Goal: Check status: Check status

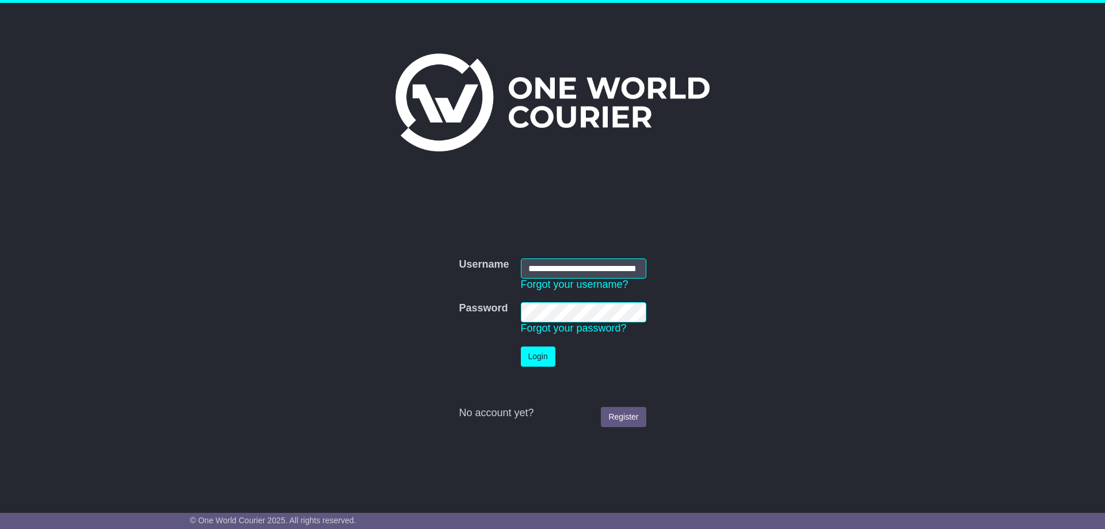
scroll to position [0, 32]
click at [549, 354] on button "Login" at bounding box center [538, 356] width 35 height 20
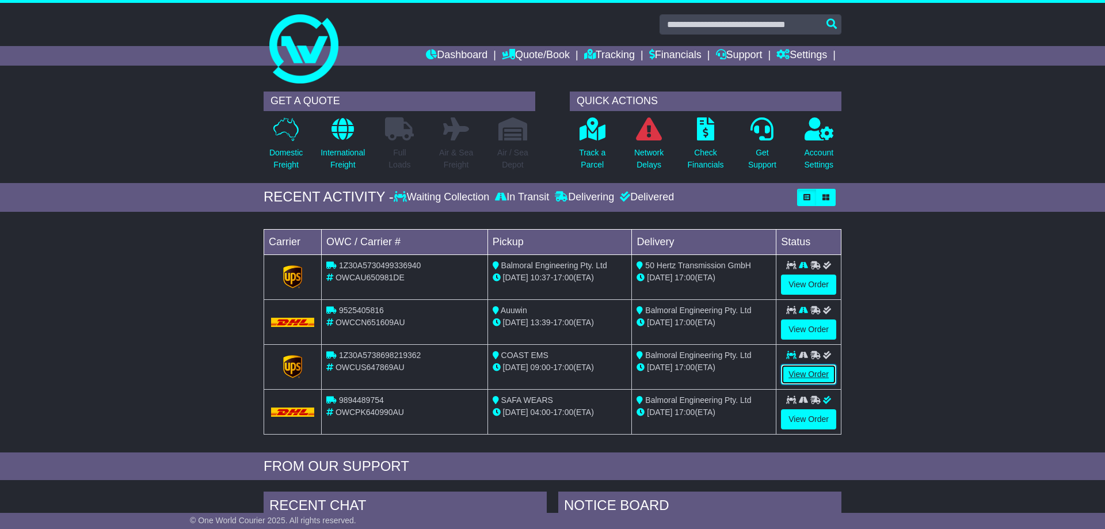
click at [820, 372] on link "View Order" at bounding box center [808, 374] width 55 height 20
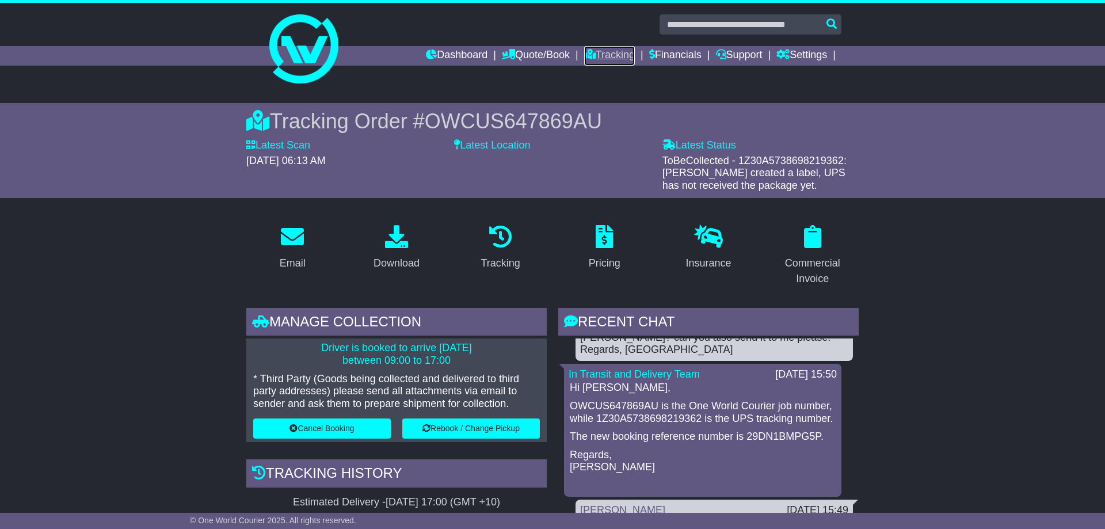
click at [604, 62] on link "Tracking" at bounding box center [609, 56] width 51 height 20
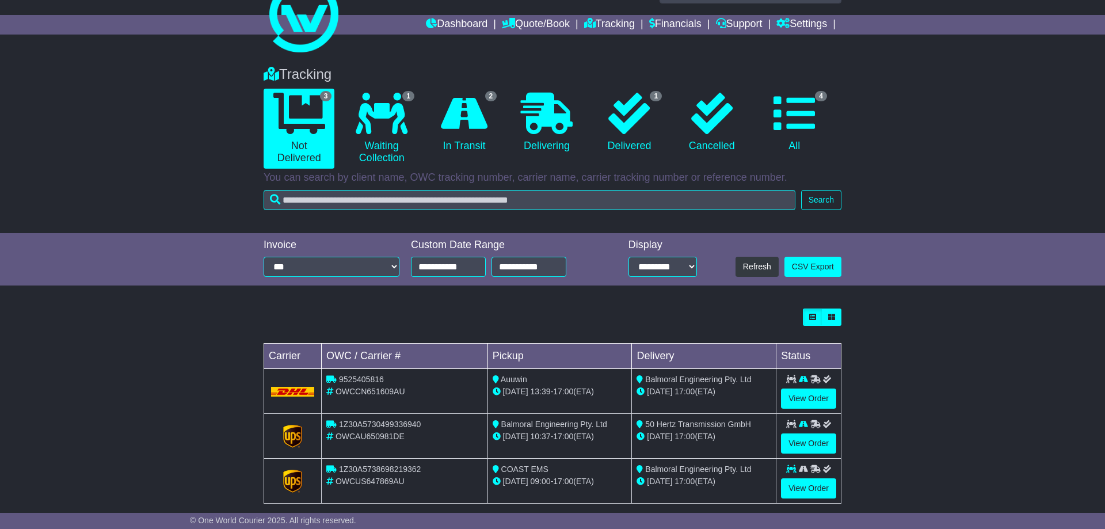
scroll to position [47, 0]
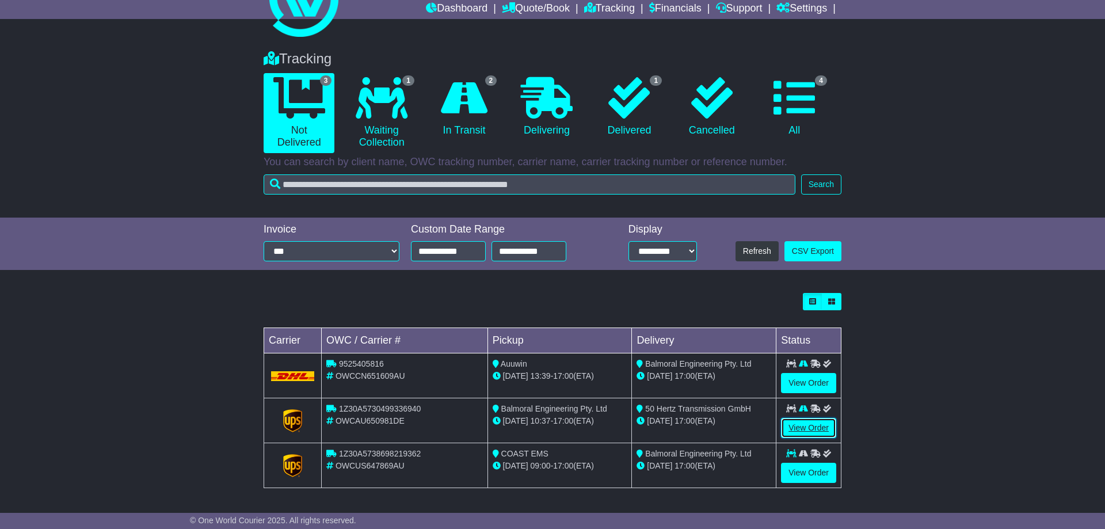
click at [812, 430] on link "View Order" at bounding box center [808, 428] width 55 height 20
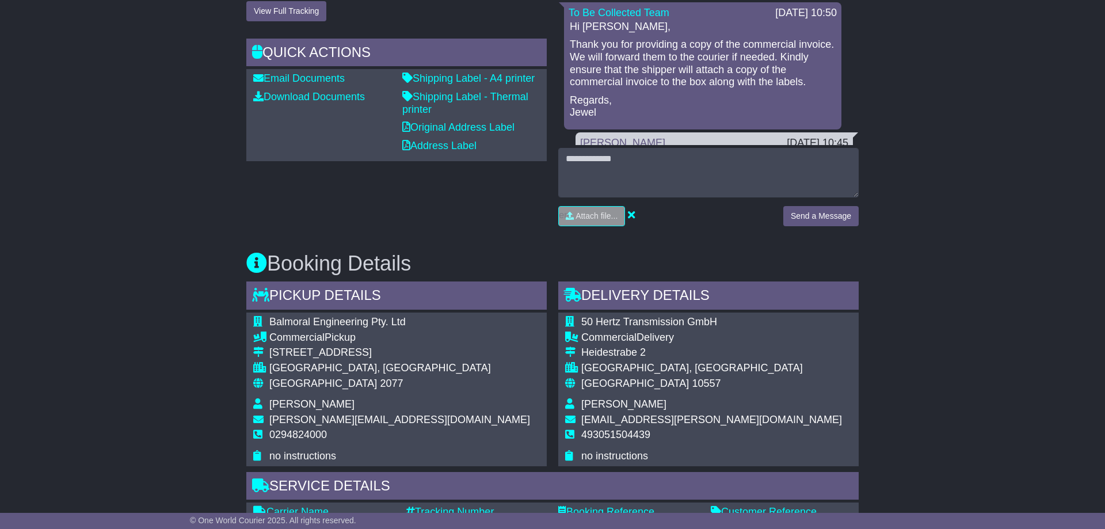
scroll to position [117, 0]
